Goal: Information Seeking & Learning: Learn about a topic

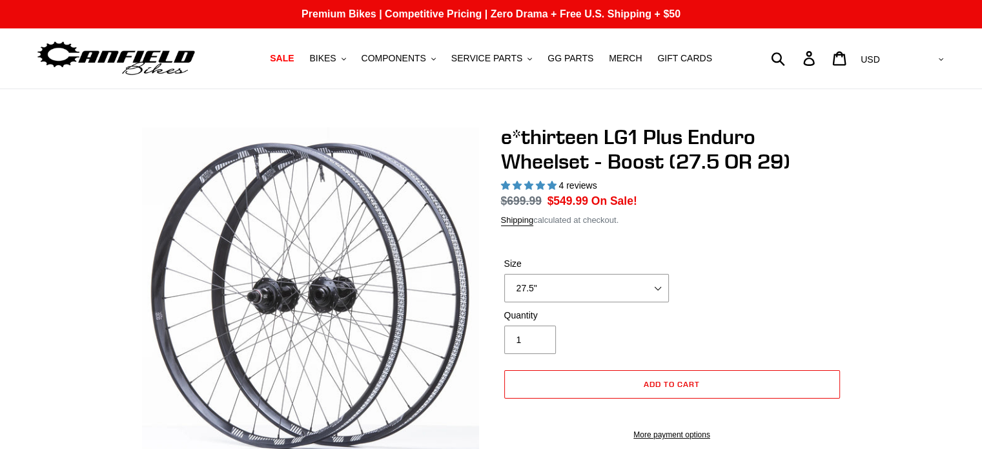
select select "highest-rating"
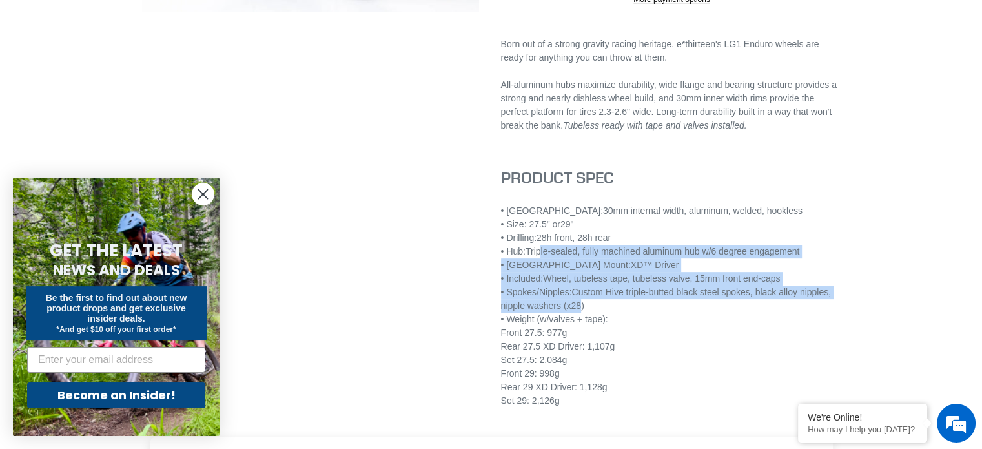
drag, startPoint x: 542, startPoint y: 265, endPoint x: 579, endPoint y: 314, distance: 61.3
click at [579, 314] on div "• Rim: 30mm internal width, aluminum, welded, hookless • Size: 27.5" or 29" • D…" at bounding box center [672, 312] width 342 height 217
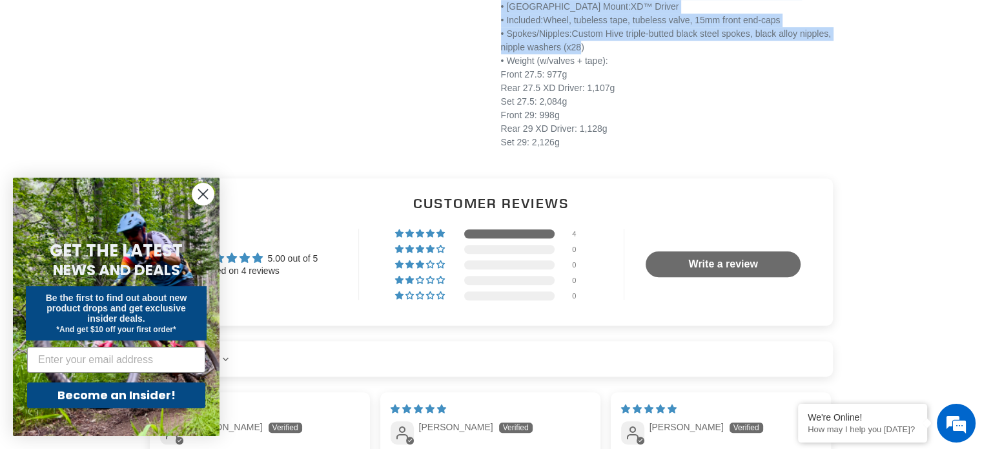
scroll to position [904, 0]
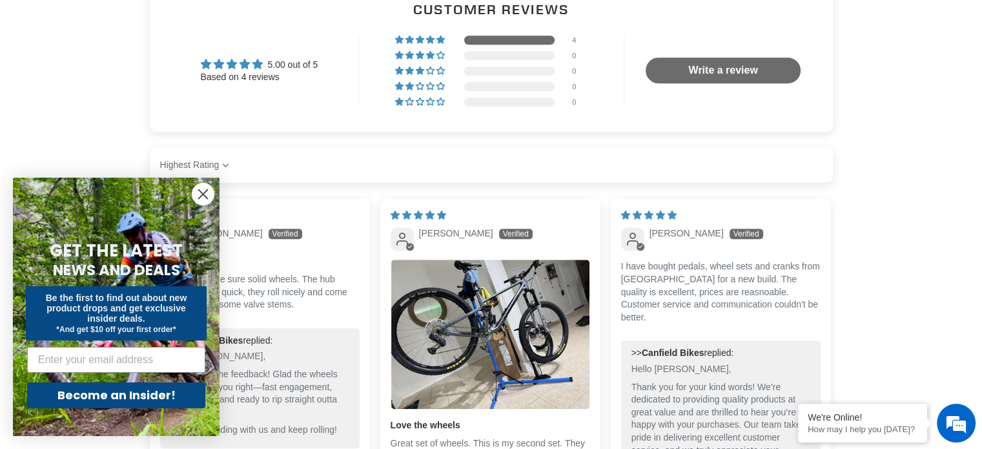
click at [201, 192] on icon "Close dialog" at bounding box center [203, 194] width 9 height 9
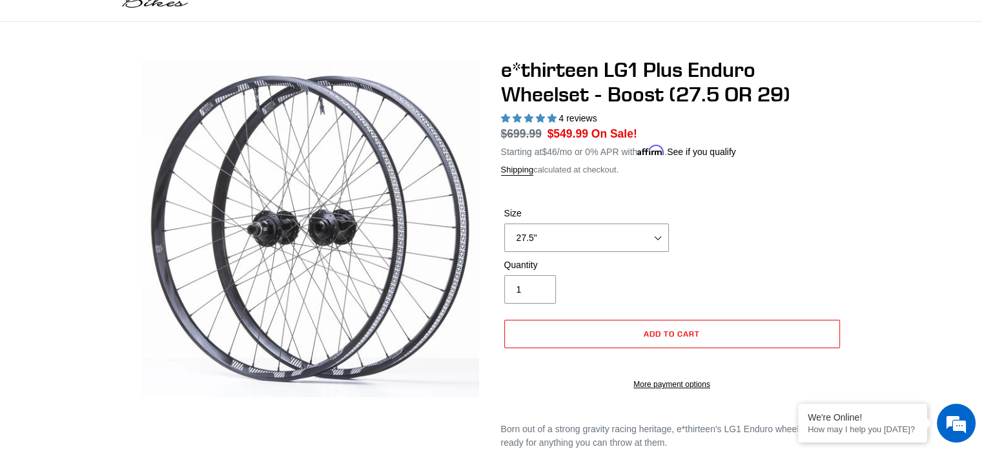
scroll to position [65, 0]
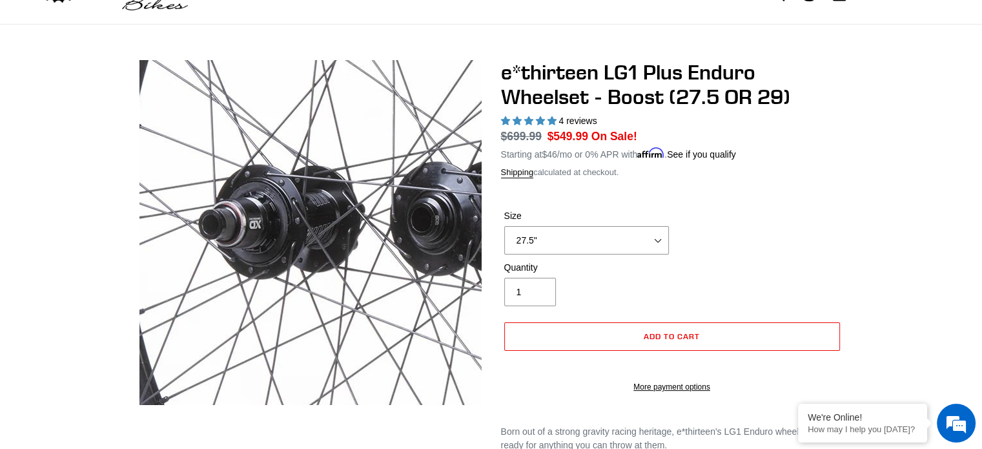
click at [269, 237] on img at bounding box center [397, 221] width 1057 height 1057
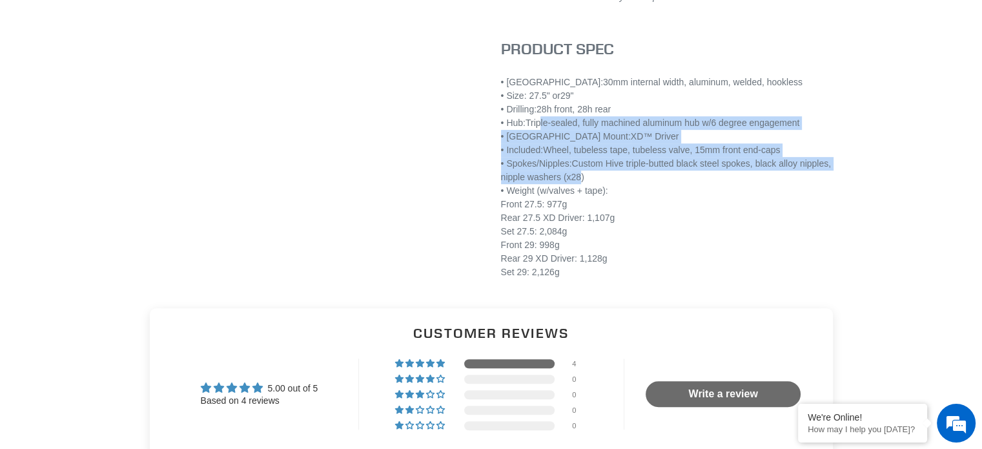
scroll to position [581, 0]
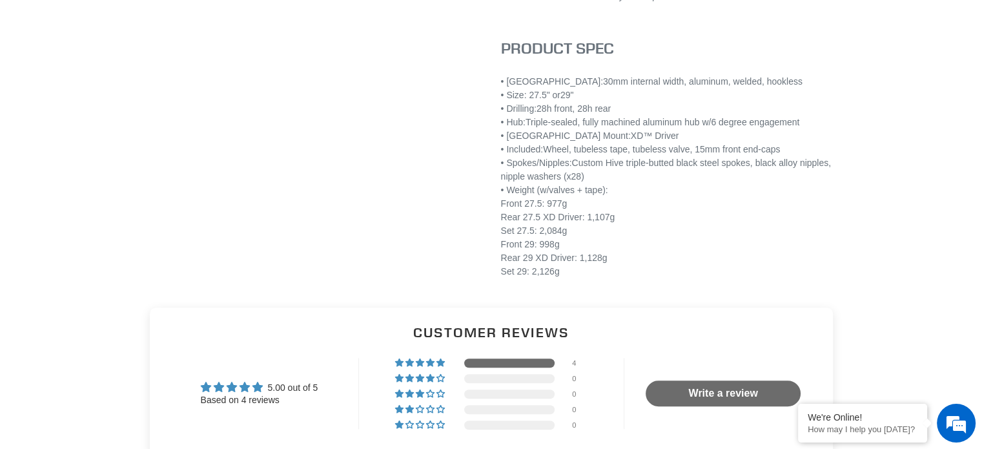
click at [544, 116] on div "• Drilling: 28h front, 28h rear" at bounding box center [672, 109] width 342 height 14
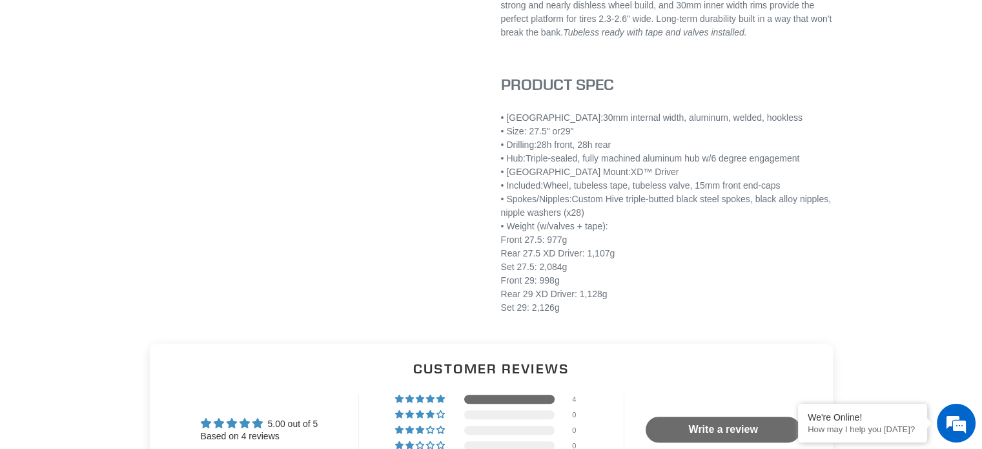
scroll to position [516, 0]
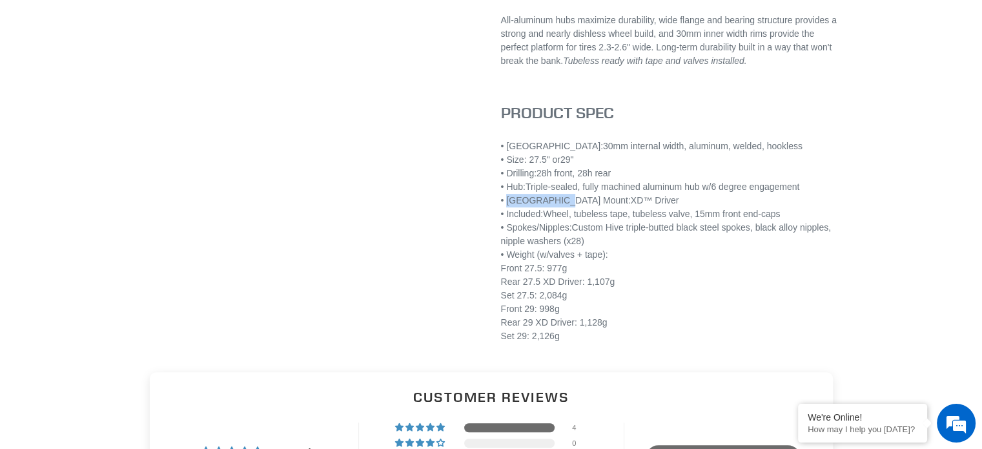
drag, startPoint x: 509, startPoint y: 215, endPoint x: 565, endPoint y: 215, distance: 56.8
click at [565, 205] on span "• [GEOGRAPHIC_DATA] Mount:" at bounding box center [566, 200] width 130 height 10
click at [582, 207] on div "• Freehub Mount: XD™ Driver" at bounding box center [672, 201] width 342 height 14
click at [612, 207] on div "• Freehub Mount: XD™ Driver" at bounding box center [672, 201] width 342 height 14
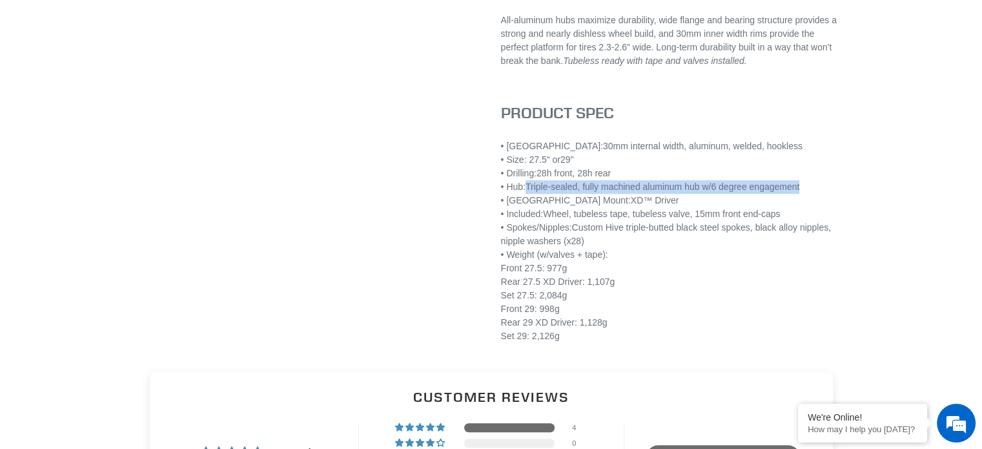
drag, startPoint x: 529, startPoint y: 199, endPoint x: 816, endPoint y: 201, distance: 287.2
click at [816, 194] on div "• Hub: Triple-sealed, fully machined aluminum hub w/6 degree engagement" at bounding box center [672, 187] width 342 height 14
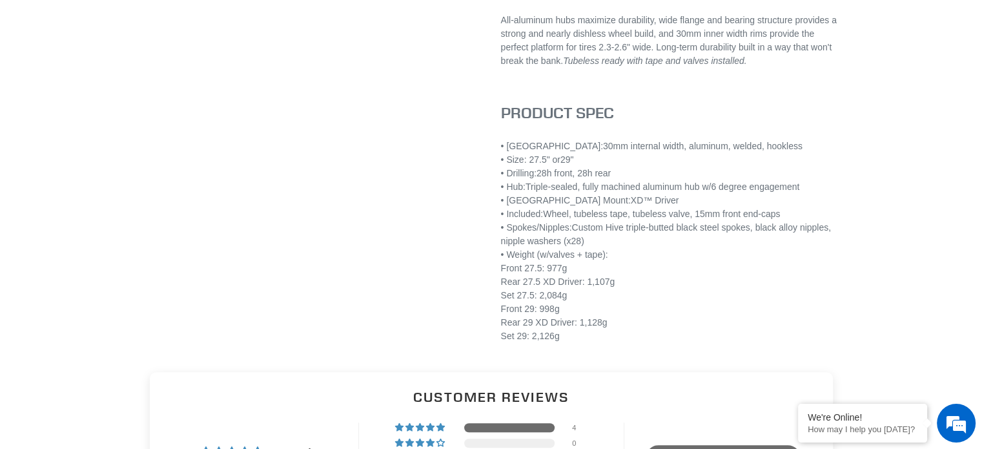
drag, startPoint x: 145, startPoint y: 47, endPoint x: 122, endPoint y: 8, distance: 44.8
